Goal: Information Seeking & Learning: Learn about a topic

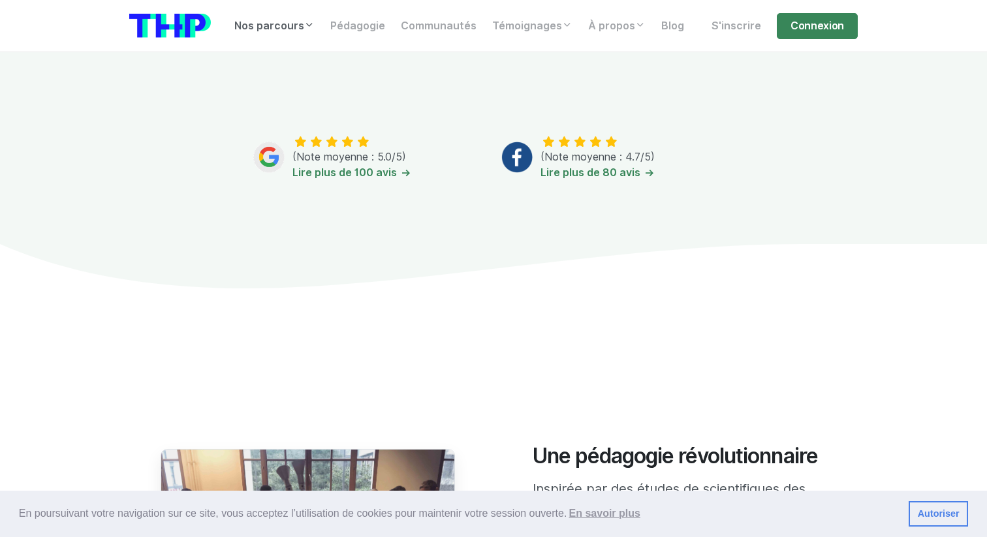
scroll to position [724, 0]
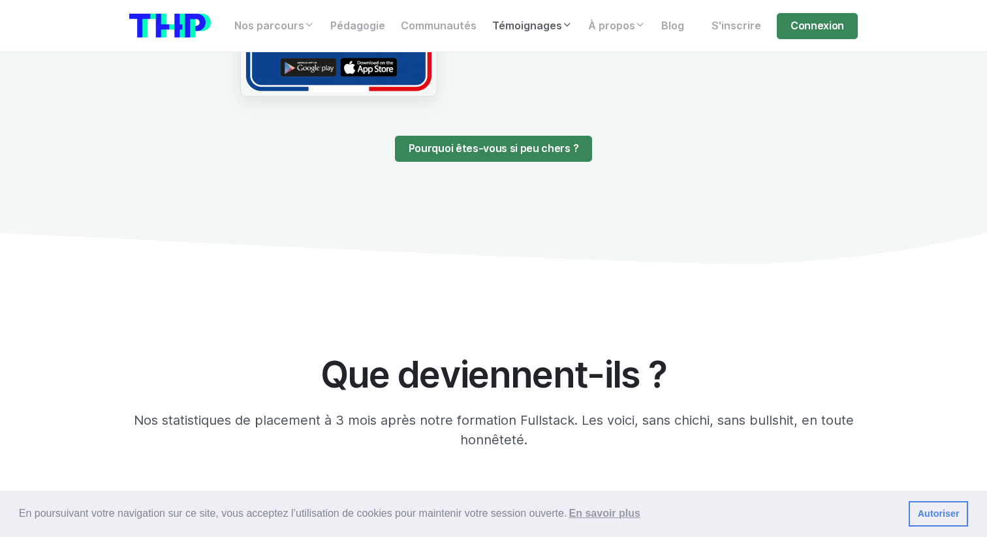
scroll to position [1425, 0]
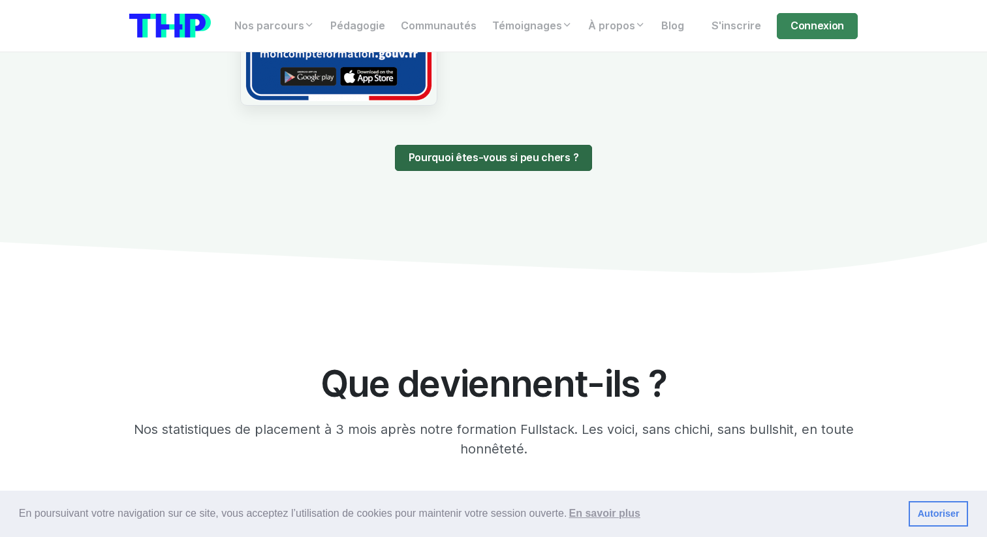
click at [481, 165] on link "Pourquoi êtes-vous si peu chers ?" at bounding box center [493, 158] width 197 height 26
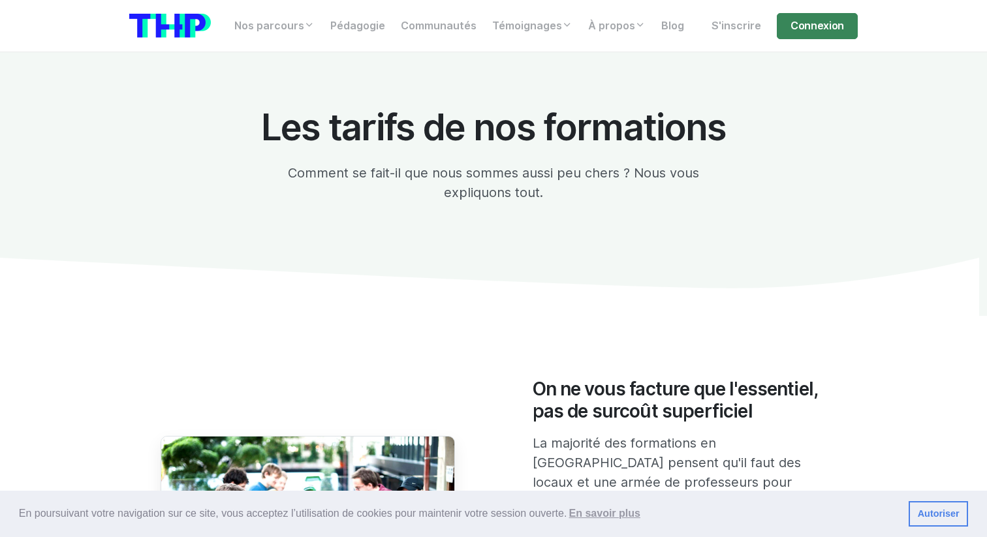
click at [187, 33] on img at bounding box center [170, 26] width 82 height 24
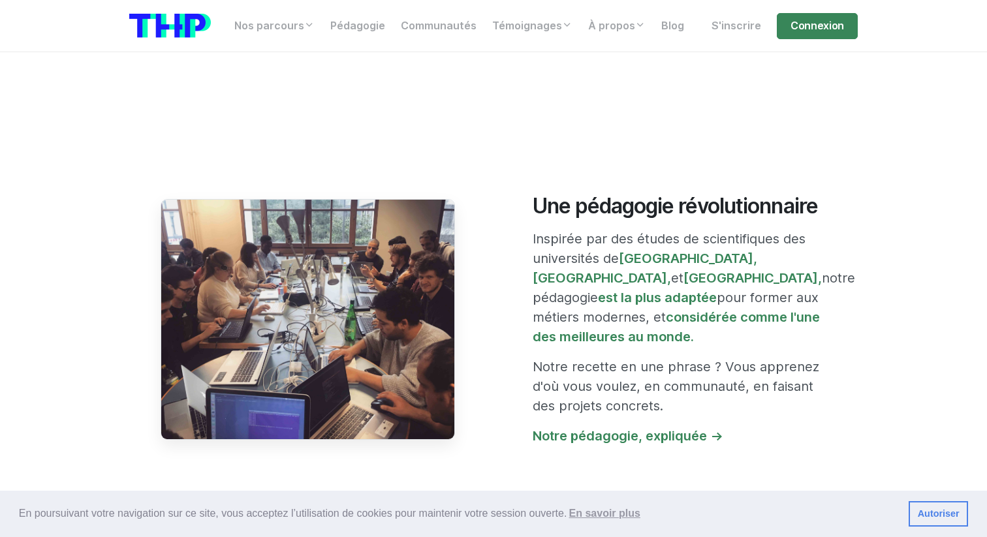
scroll to position [947, 0]
